Goal: Transaction & Acquisition: Purchase product/service

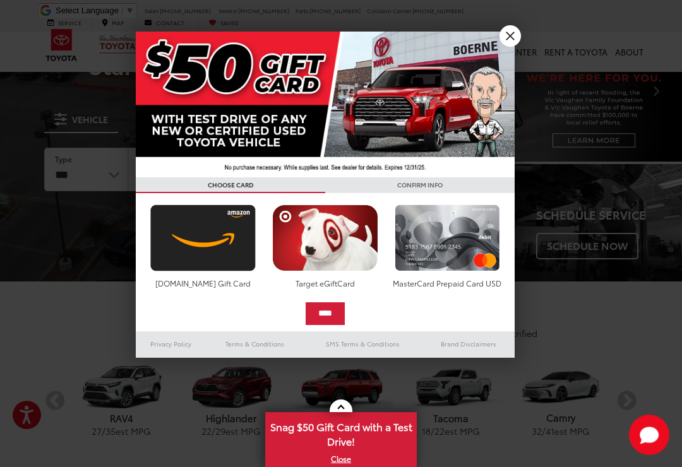
click at [503, 37] on link "X" at bounding box center [510, 35] width 21 height 21
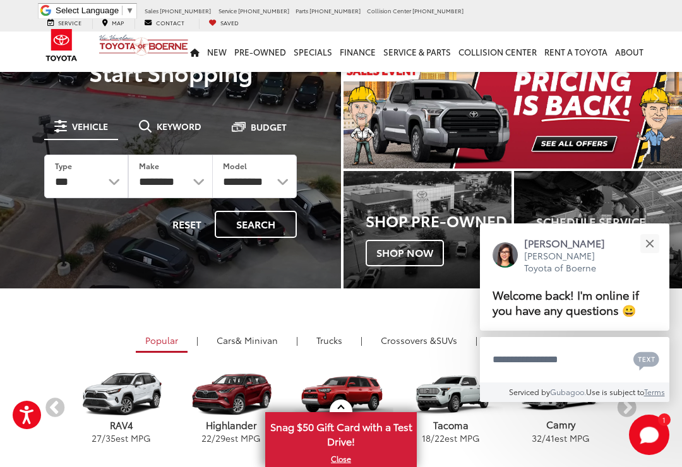
scroll to position [38, 0]
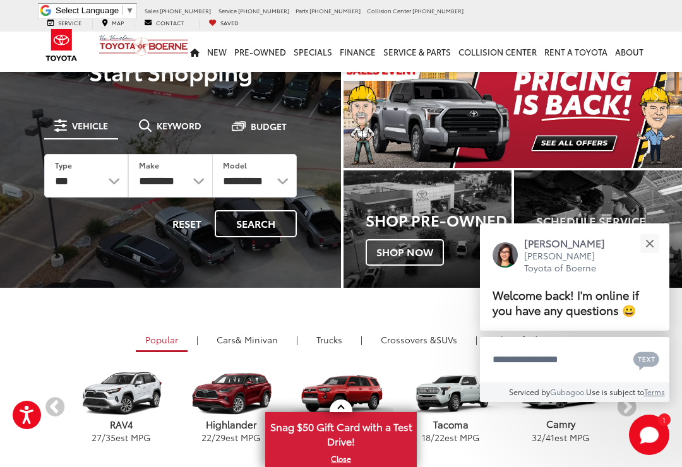
click at [650, 257] on button "Close" at bounding box center [649, 243] width 27 height 27
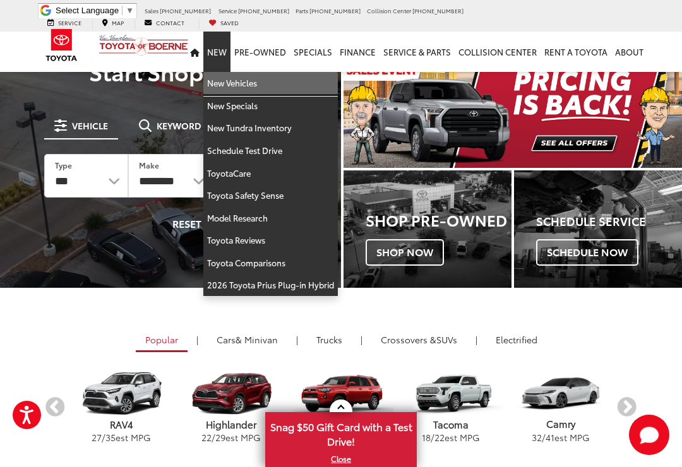
click at [251, 79] on link "New Vehicles" at bounding box center [270, 83] width 135 height 23
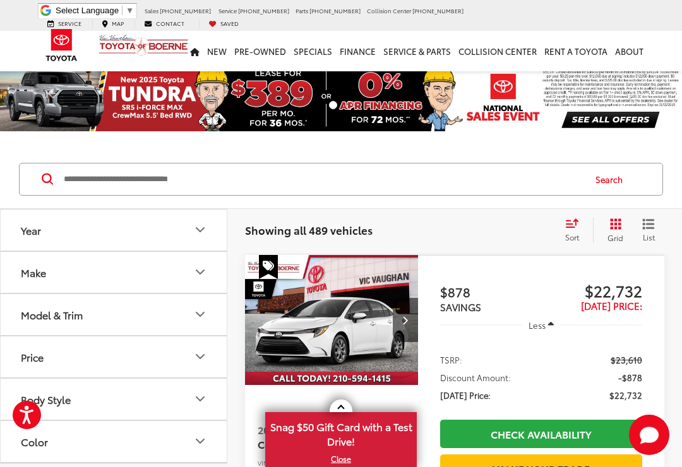
click at [198, 310] on icon "Model & Trim" at bounding box center [200, 314] width 15 height 15
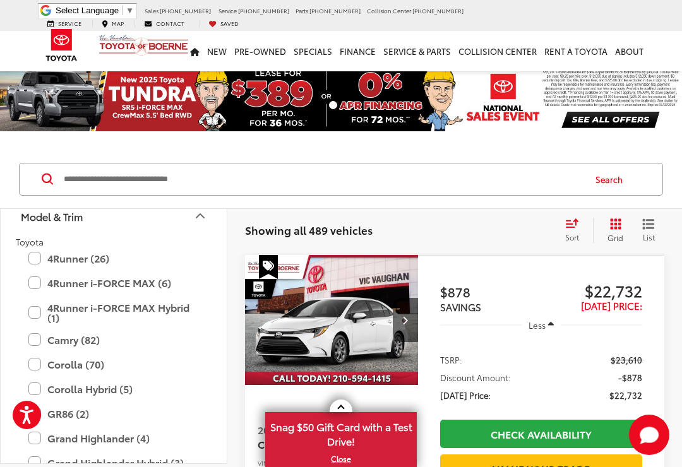
scroll to position [99, 0]
click at [39, 252] on label "4Runner (26)" at bounding box center [113, 258] width 171 height 22
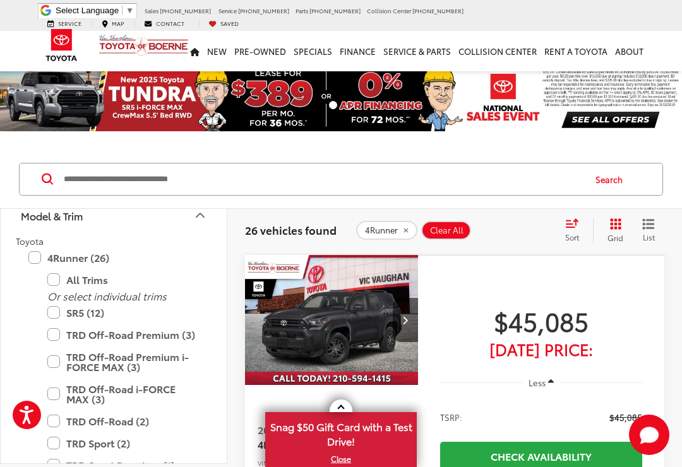
click at [574, 222] on icon "Select sort value" at bounding box center [572, 223] width 11 height 8
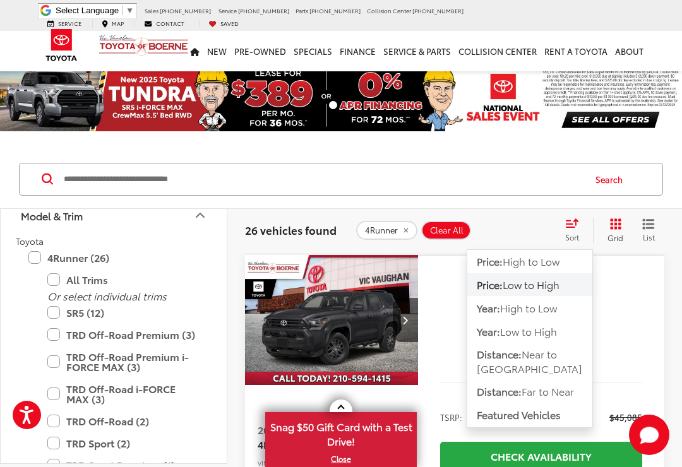
click at [548, 286] on span "Low to High" at bounding box center [531, 284] width 57 height 15
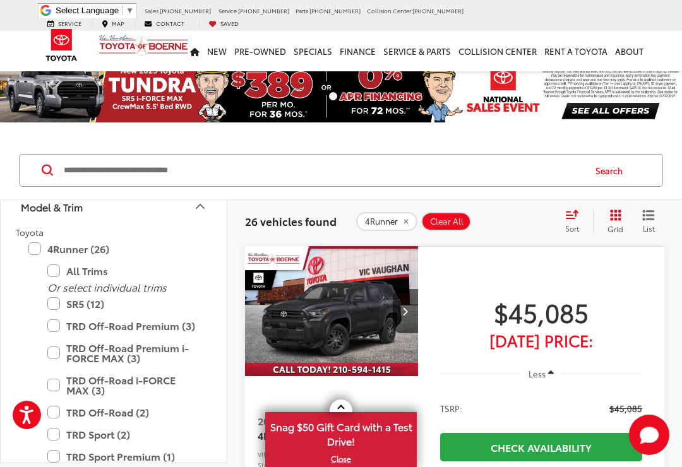
scroll to position [18, 0]
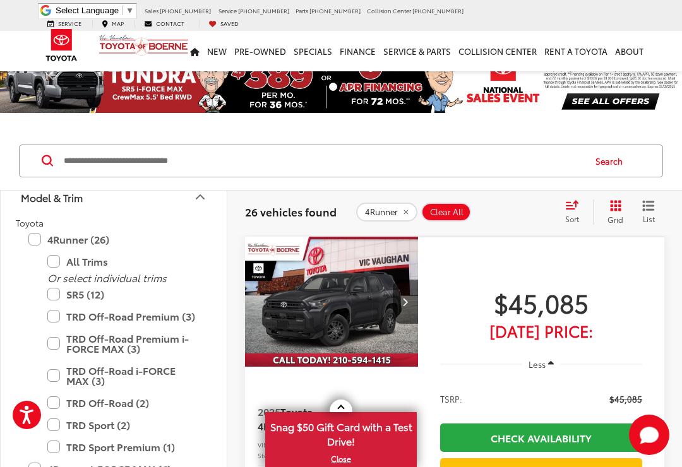
click at [558, 310] on span "$45,085" at bounding box center [541, 303] width 202 height 32
click at [596, 310] on span "$45,085" at bounding box center [541, 303] width 202 height 32
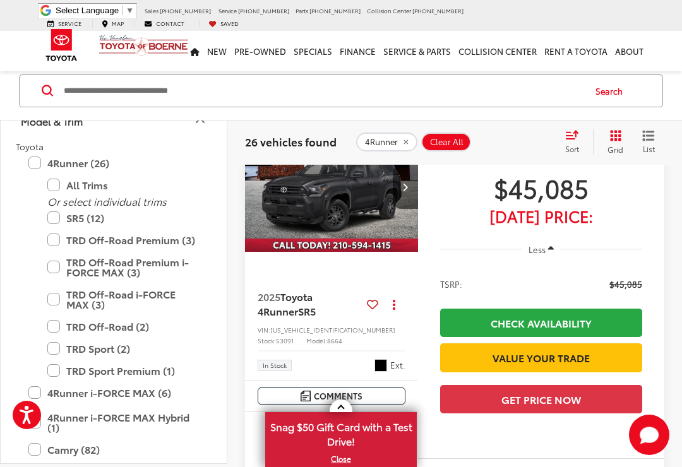
scroll to position [131, 0]
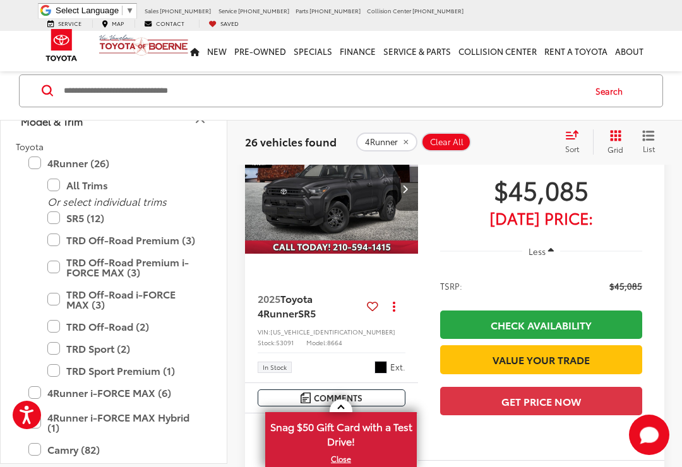
click at [512, 205] on span "$45,085" at bounding box center [541, 190] width 202 height 32
click at [510, 203] on span "$45,085" at bounding box center [541, 190] width 202 height 32
click at [514, 185] on span "$45,085" at bounding box center [541, 190] width 202 height 32
click at [318, 315] on span at bounding box center [317, 313] width 3 height 15
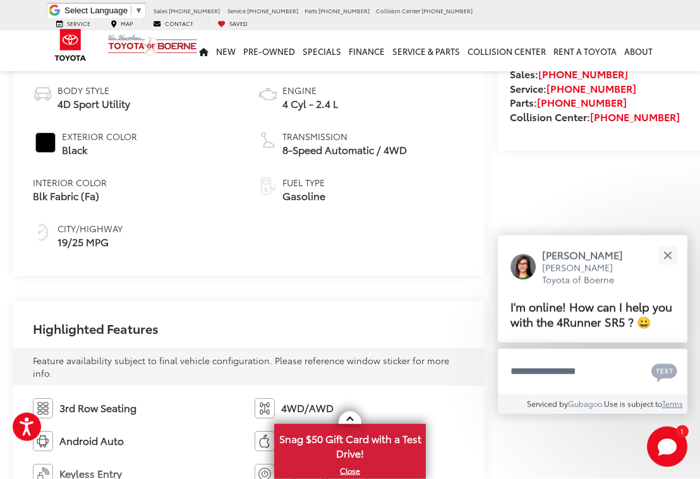
scroll to position [466, 0]
click at [678, 255] on button "Close" at bounding box center [667, 255] width 27 height 27
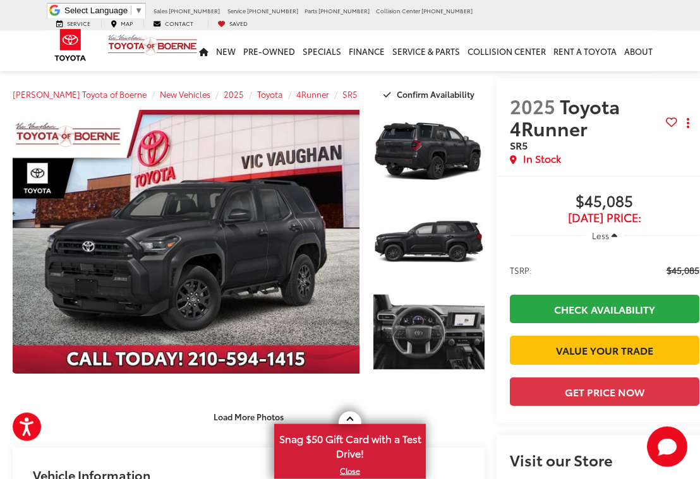
scroll to position [0, 0]
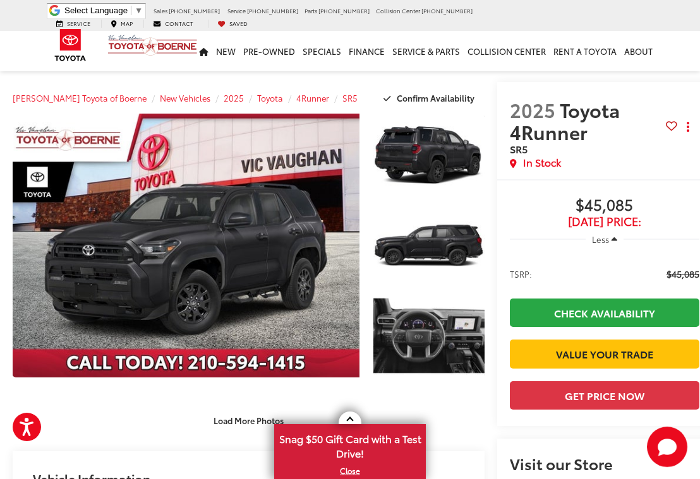
click at [99, 272] on link "Expand Photo 0" at bounding box center [186, 246] width 347 height 264
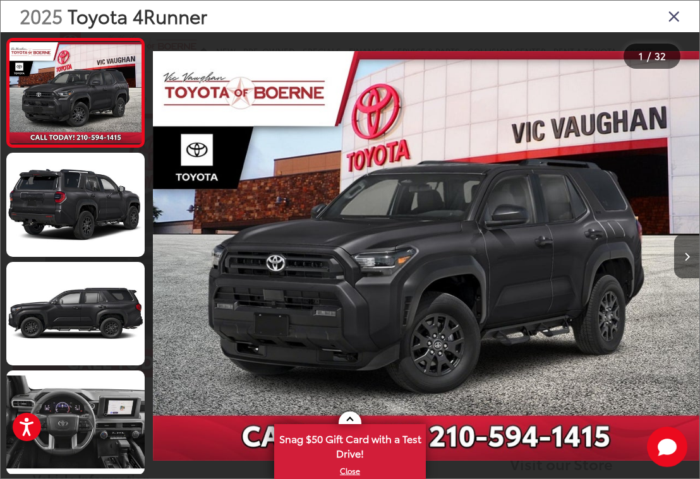
click at [689, 262] on icon "Next image" at bounding box center [687, 257] width 6 height 9
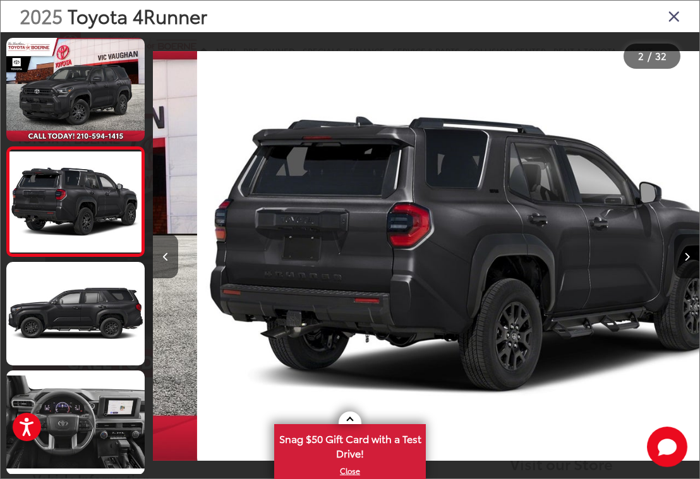
scroll to position [0, 546]
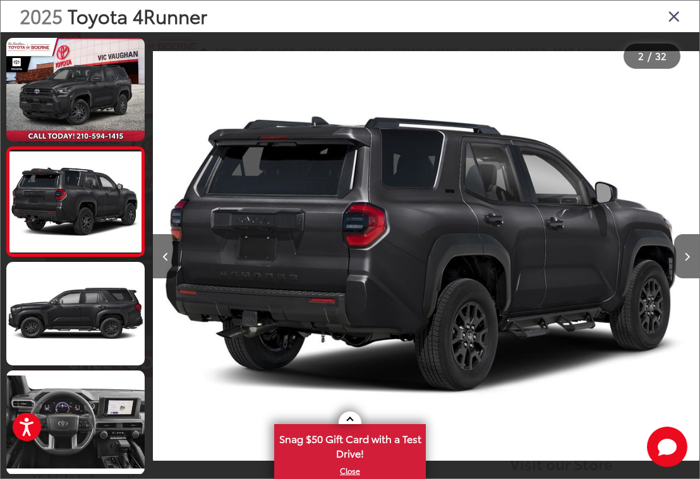
click at [679, 265] on button "Next image" at bounding box center [686, 256] width 25 height 44
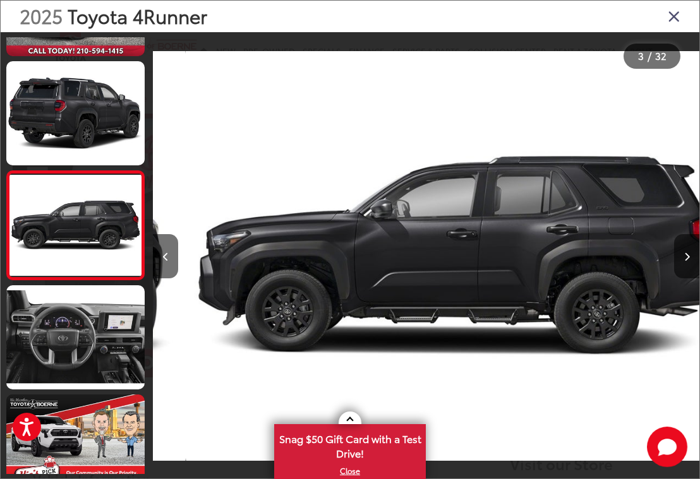
scroll to position [0, 1093]
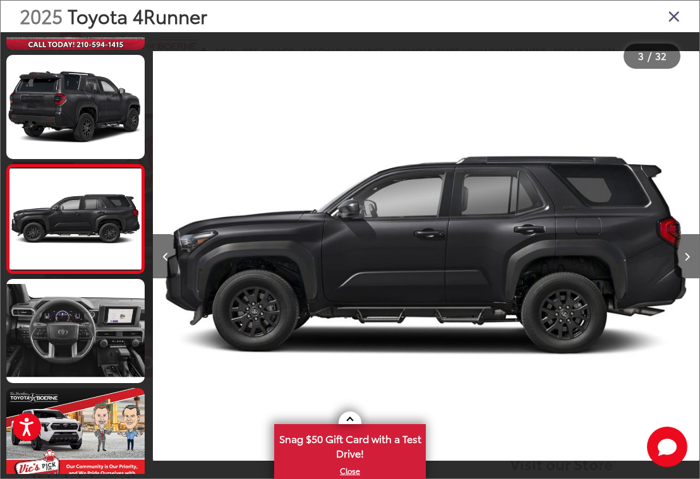
click at [671, 270] on div at bounding box center [631, 256] width 136 height 448
click at [680, 265] on button "Next image" at bounding box center [686, 256] width 25 height 44
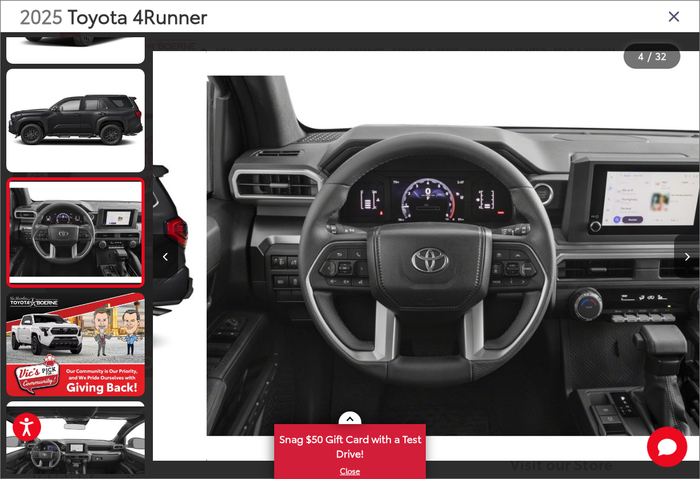
scroll to position [200, 0]
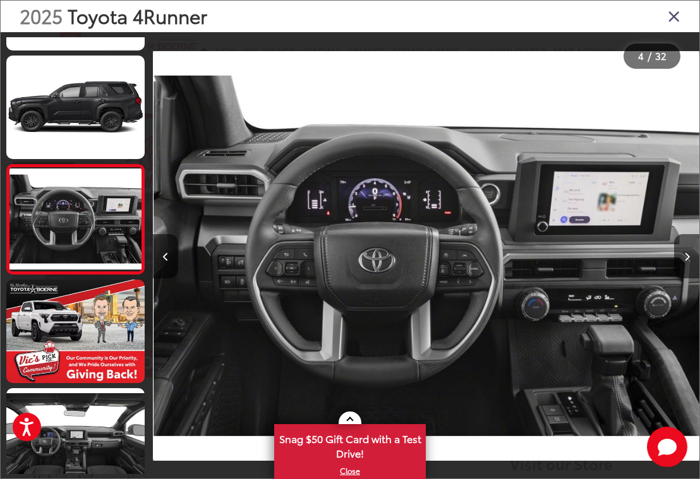
click at [694, 263] on button "Next image" at bounding box center [686, 256] width 25 height 44
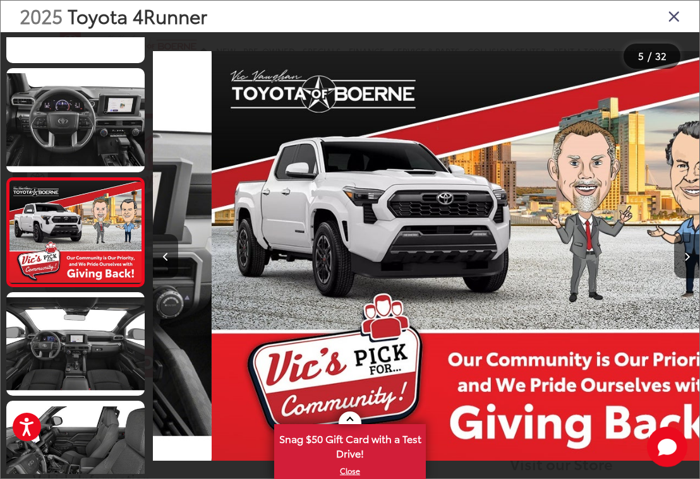
scroll to position [0, 2185]
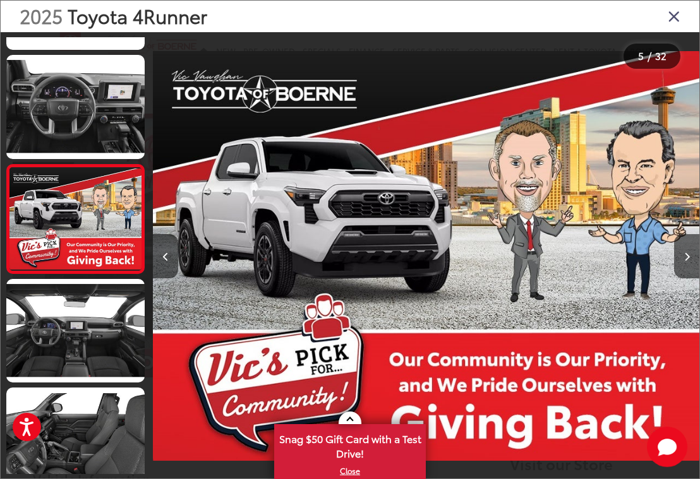
click at [690, 270] on button "Next image" at bounding box center [686, 256] width 25 height 44
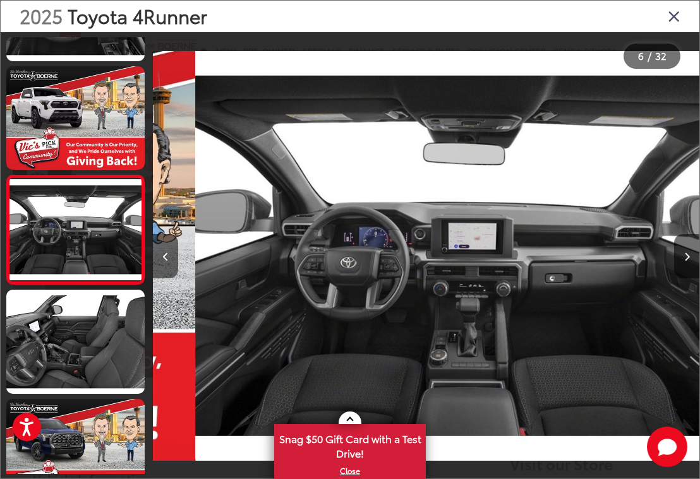
scroll to position [0, 2732]
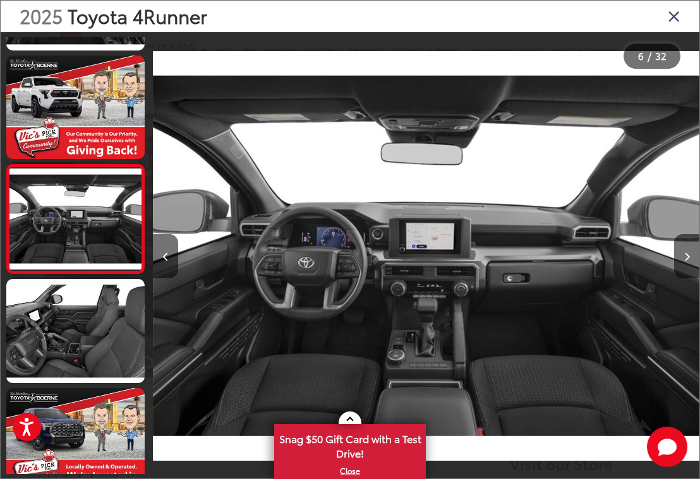
click at [696, 259] on button "Next image" at bounding box center [686, 256] width 25 height 44
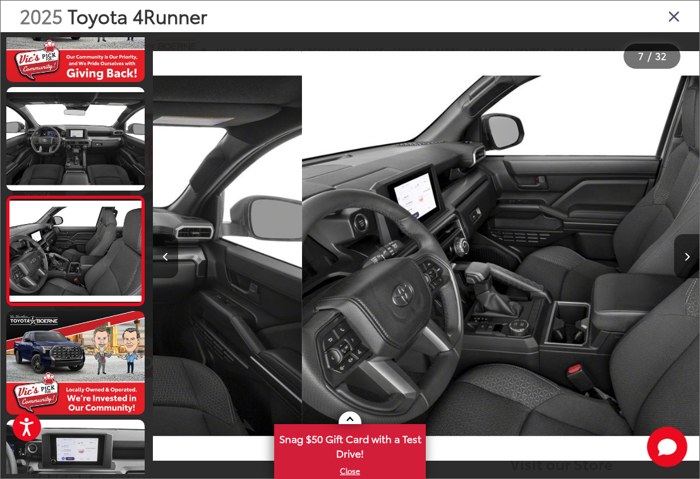
scroll to position [0, 3278]
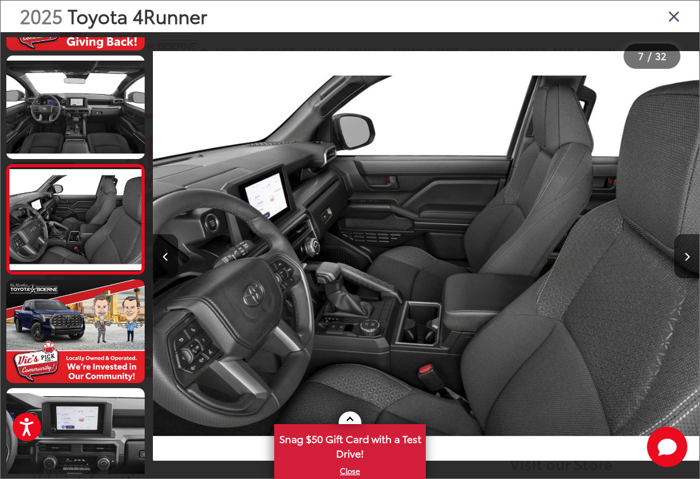
click at [689, 262] on icon "Next image" at bounding box center [687, 257] width 6 height 9
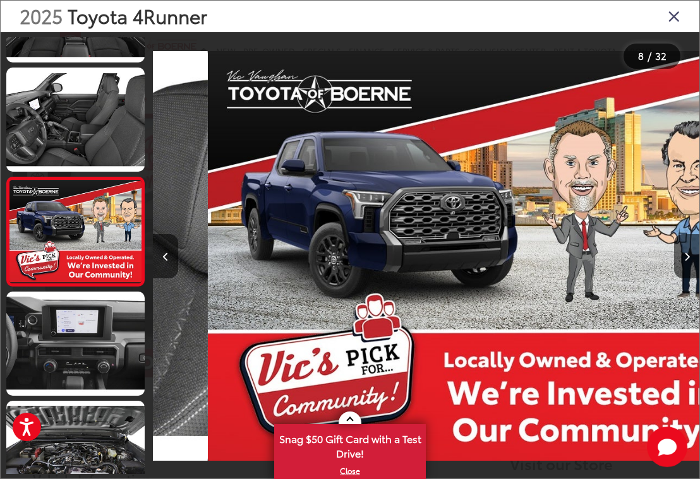
scroll to position [0, 0]
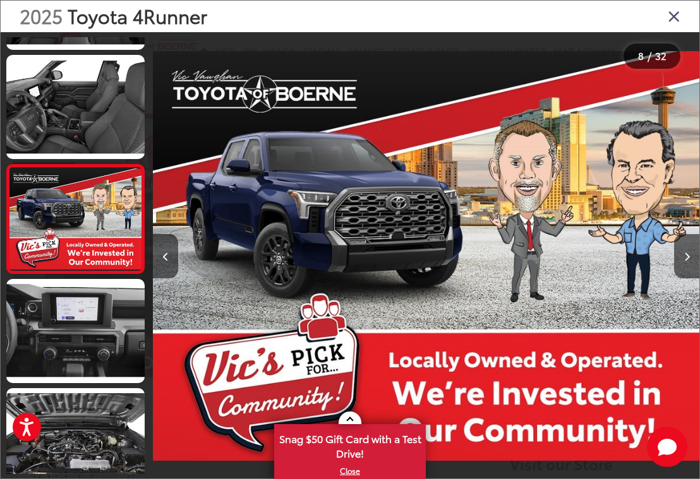
click at [690, 260] on button "Next image" at bounding box center [686, 256] width 25 height 44
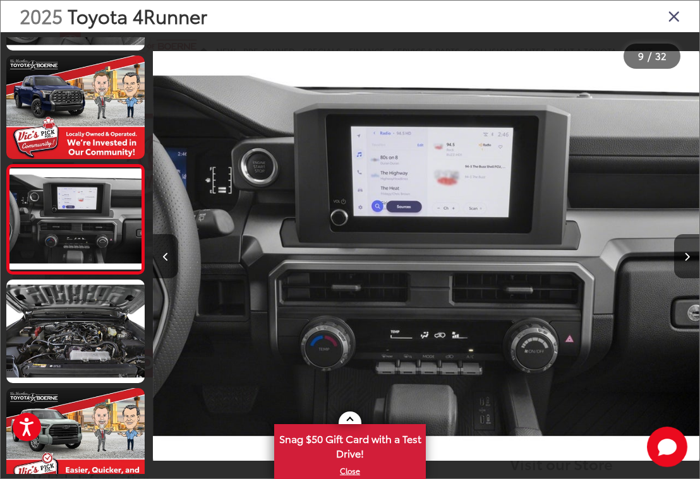
click at [693, 259] on button "Next image" at bounding box center [686, 256] width 25 height 44
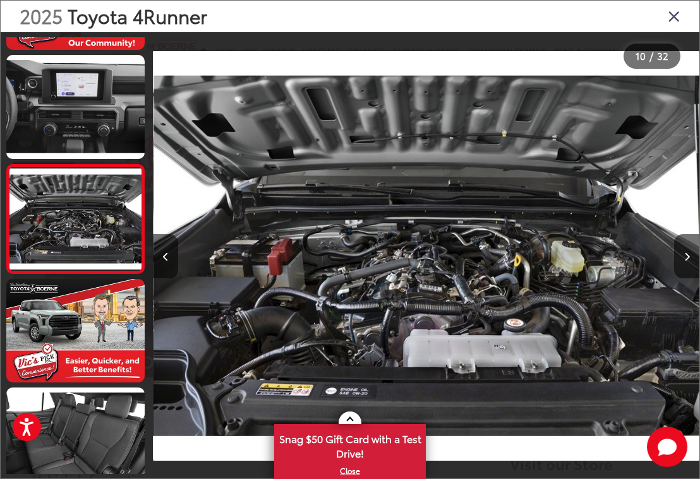
click at [690, 262] on button "Next image" at bounding box center [686, 256] width 25 height 44
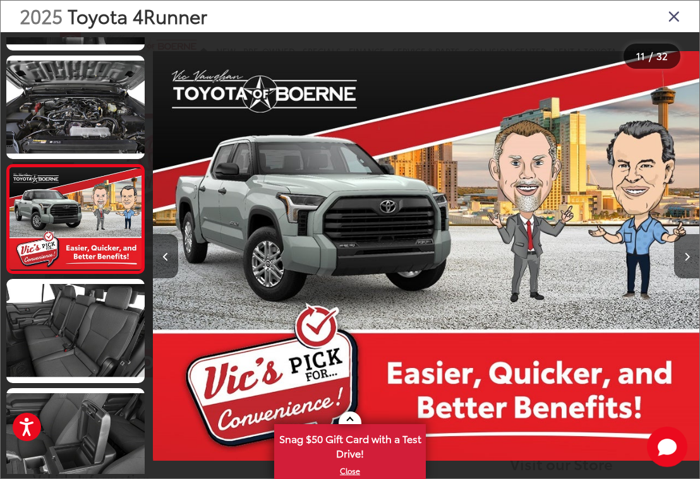
click at [696, 257] on button "Next image" at bounding box center [686, 256] width 25 height 44
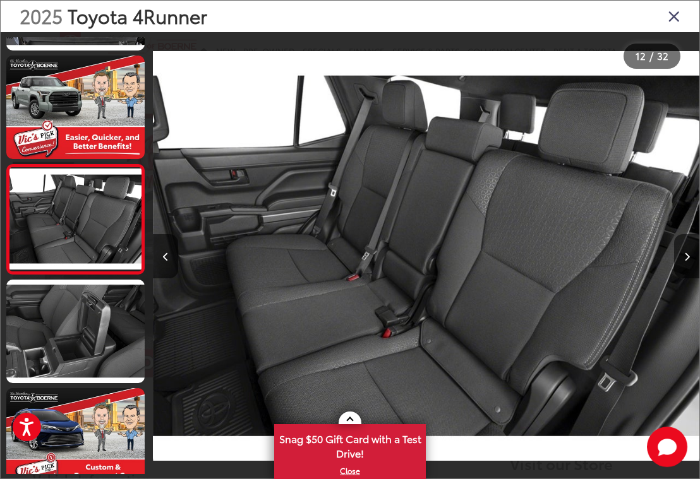
click at [688, 273] on button "Next image" at bounding box center [686, 256] width 25 height 44
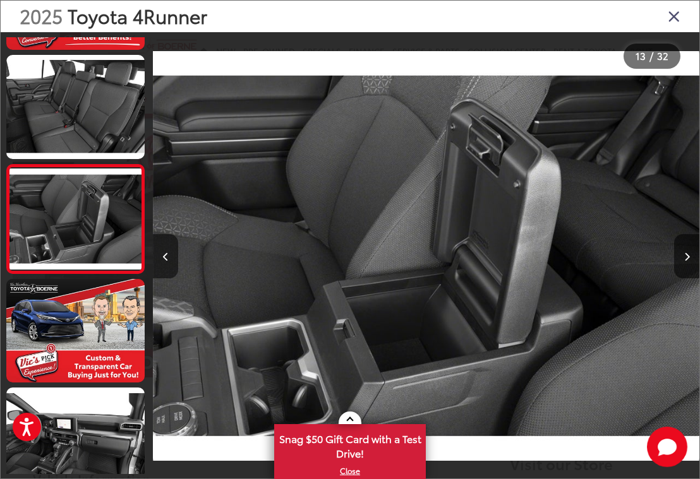
click at [689, 262] on icon "Next image" at bounding box center [687, 257] width 6 height 9
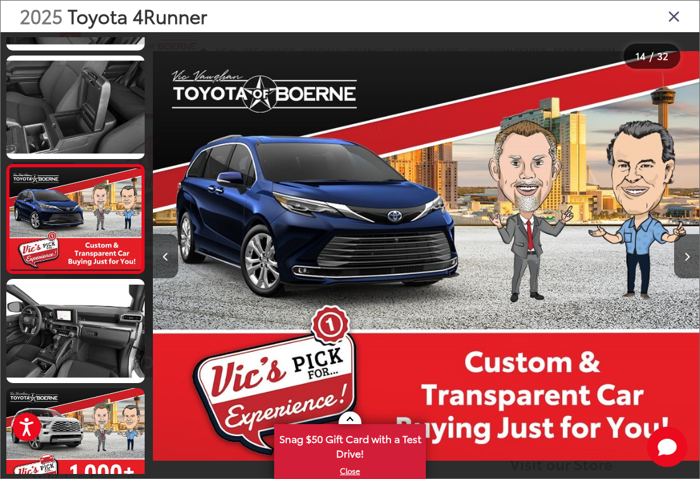
click at [694, 263] on button "Next image" at bounding box center [686, 256] width 25 height 44
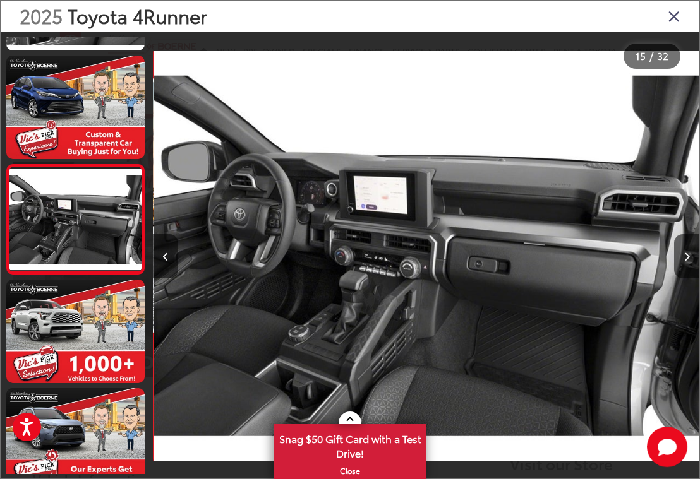
click at [696, 262] on button "Next image" at bounding box center [686, 256] width 25 height 44
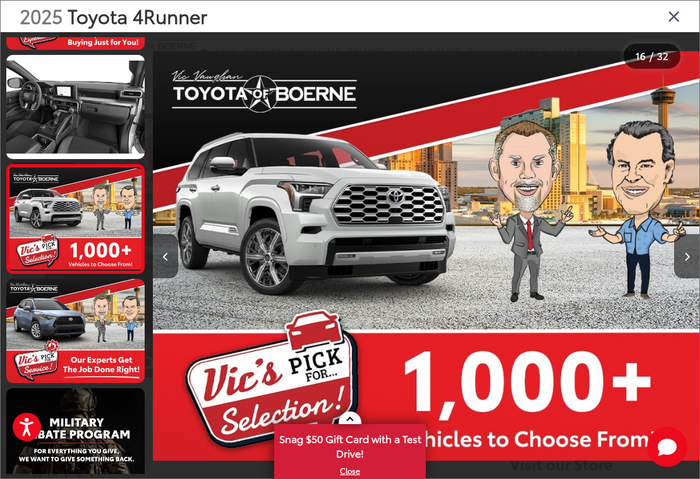
click at [697, 260] on button "Next image" at bounding box center [686, 256] width 25 height 44
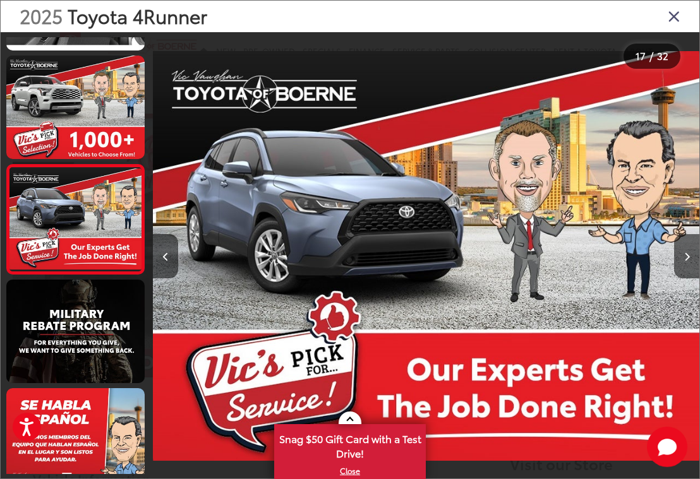
click at [697, 255] on button "Next image" at bounding box center [686, 256] width 25 height 44
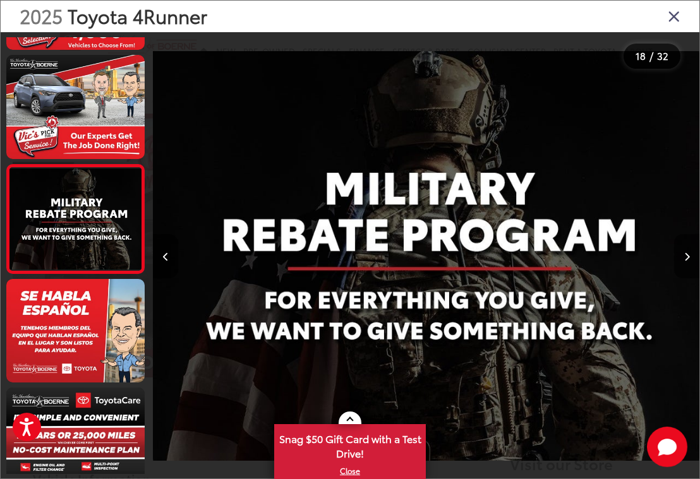
click at [697, 256] on button "Next image" at bounding box center [686, 256] width 25 height 44
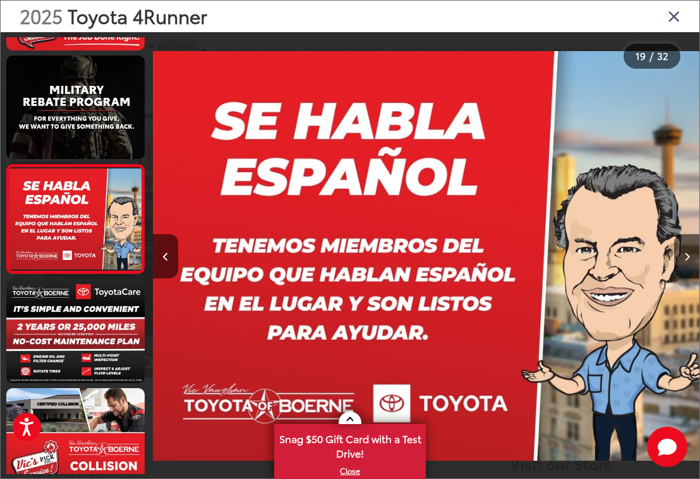
click at [697, 256] on button "Next image" at bounding box center [686, 256] width 25 height 44
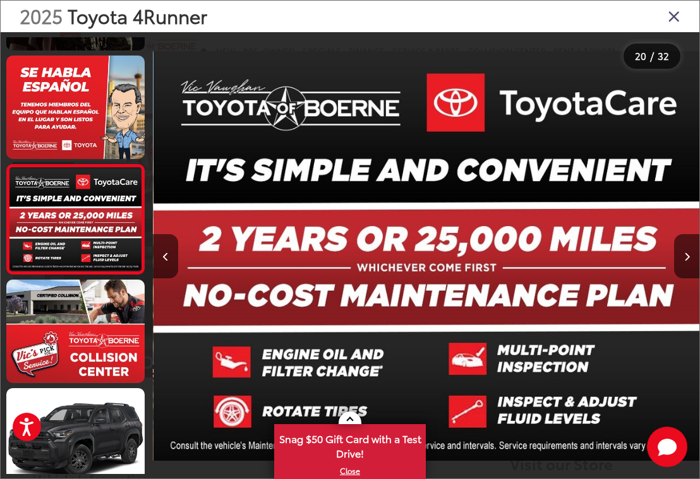
click at [699, 263] on button "Next image" at bounding box center [686, 256] width 25 height 44
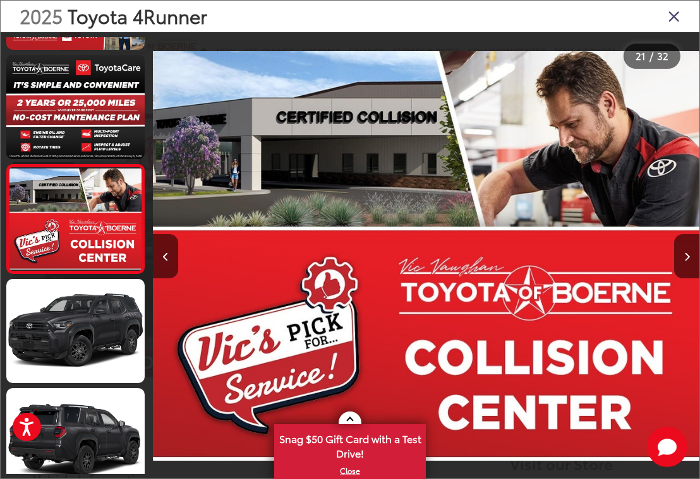
click at [697, 262] on button "Next image" at bounding box center [686, 256] width 25 height 44
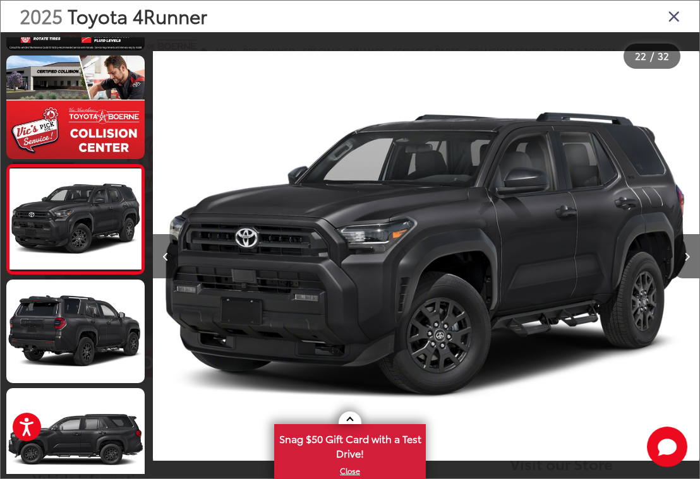
click at [696, 268] on button "Next image" at bounding box center [686, 256] width 25 height 44
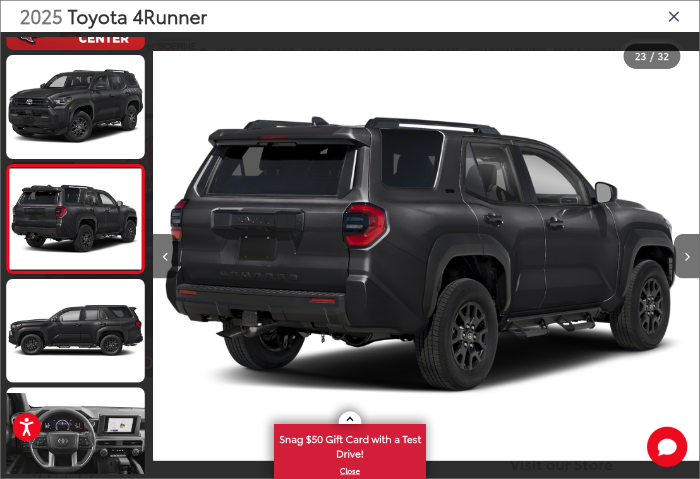
click at [698, 264] on button "Next image" at bounding box center [686, 256] width 25 height 44
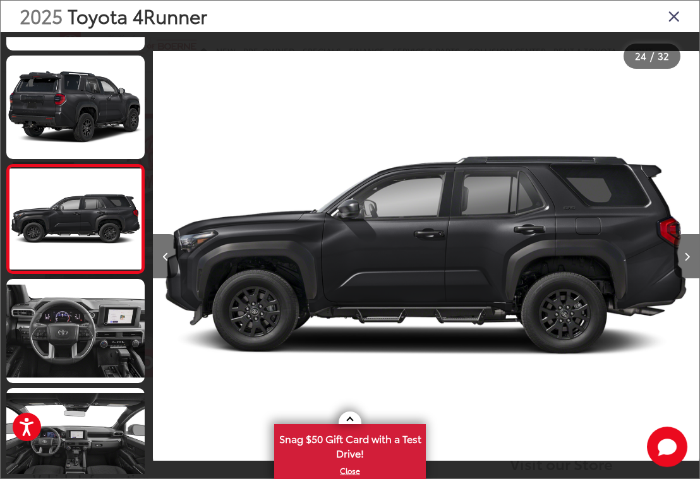
click at [697, 258] on button "Next image" at bounding box center [686, 256] width 25 height 44
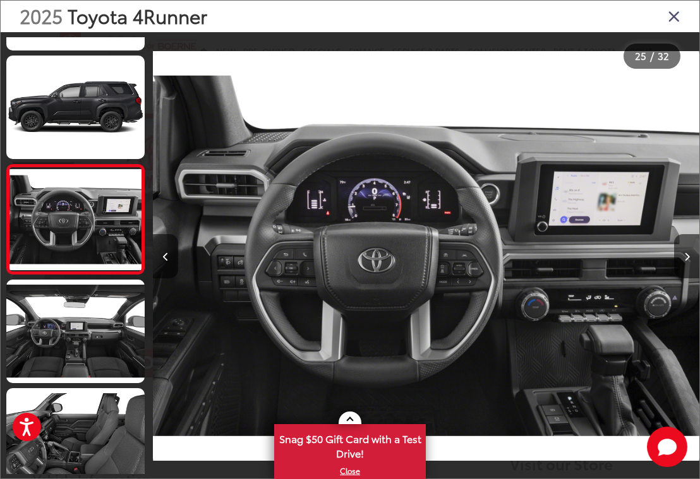
click at [697, 256] on button "Next image" at bounding box center [686, 256] width 25 height 44
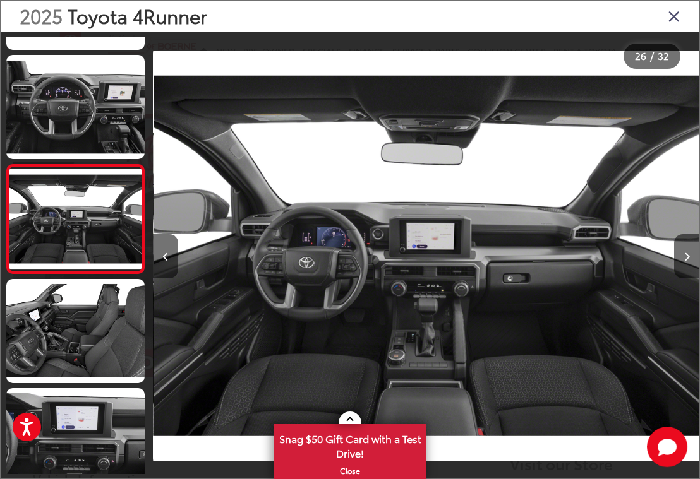
click at [697, 255] on button "Next image" at bounding box center [686, 256] width 25 height 44
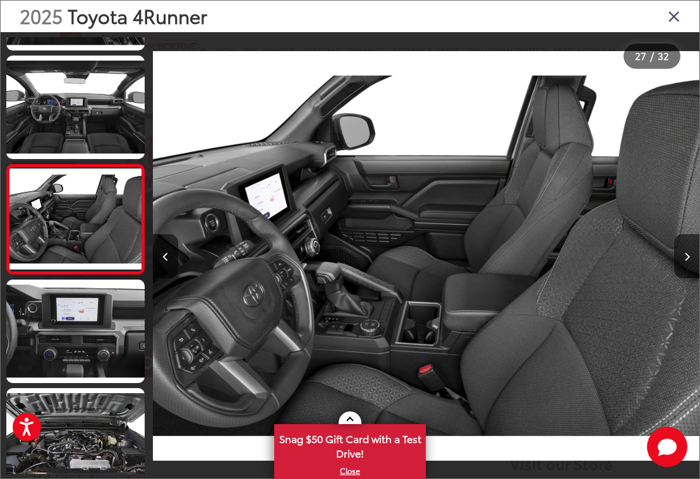
click at [690, 270] on button "Next image" at bounding box center [686, 256] width 25 height 44
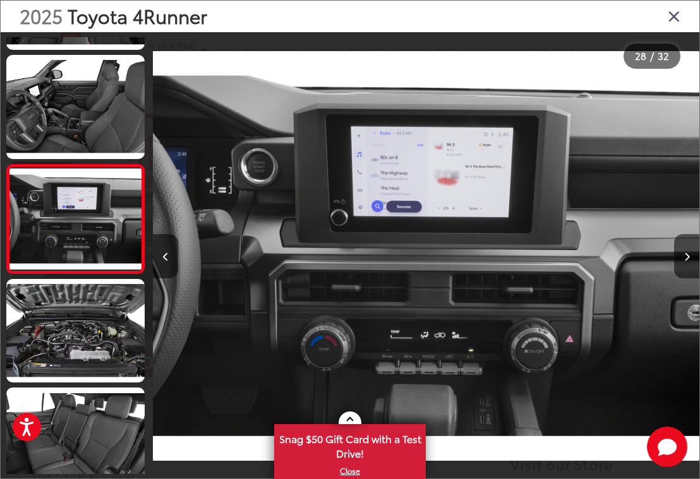
click at [697, 265] on button "Next image" at bounding box center [686, 256] width 25 height 44
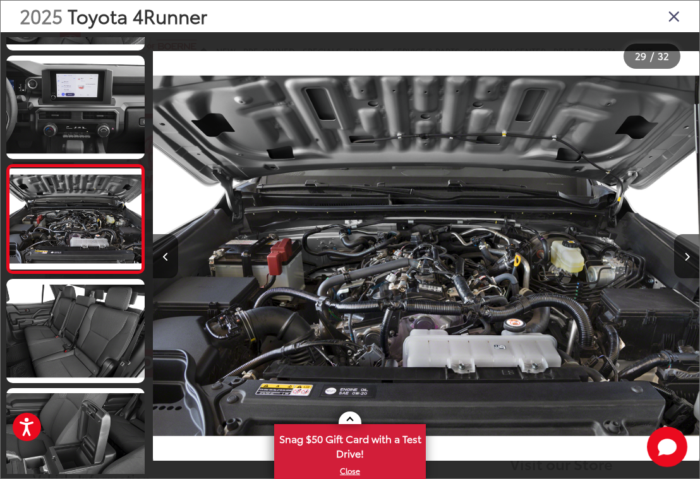
click at [698, 265] on button "Next image" at bounding box center [686, 256] width 25 height 44
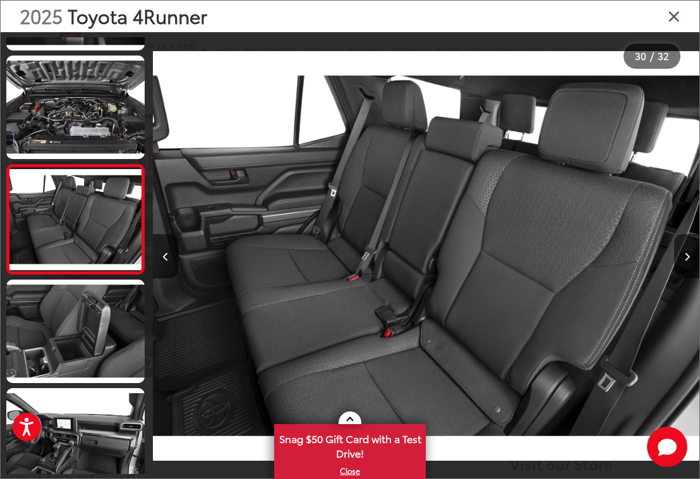
click at [699, 263] on button "Next image" at bounding box center [686, 256] width 25 height 44
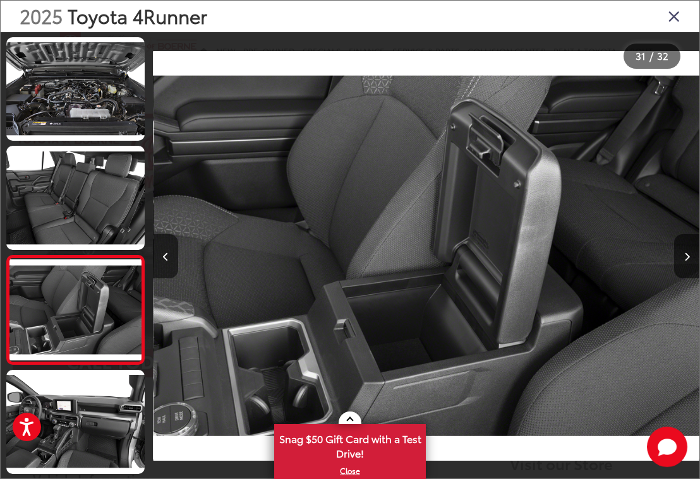
click at [697, 260] on button "Next image" at bounding box center [686, 256] width 25 height 44
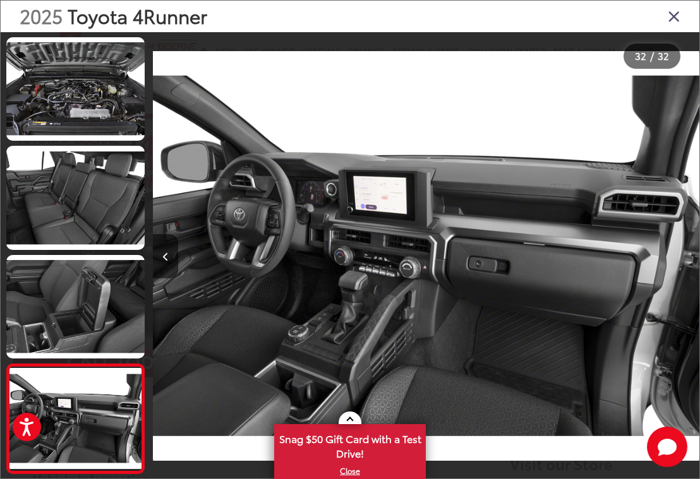
click at [699, 263] on div "2025 Toyota 4Runner 32 / 32" at bounding box center [350, 239] width 700 height 479
click at [671, 21] on icon "Close gallery" at bounding box center [674, 16] width 13 height 16
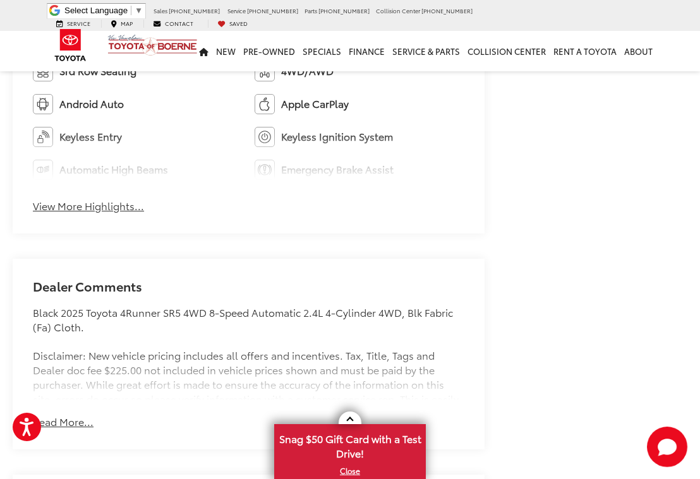
click at [69, 209] on button "View More Highlights..." at bounding box center [88, 206] width 111 height 15
